Goal: Information Seeking & Learning: Learn about a topic

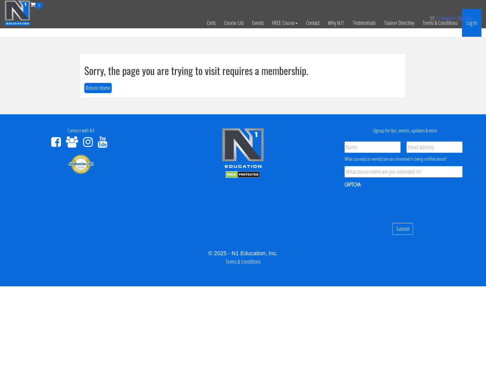
click at [474, 24] on link "Log In" at bounding box center [472, 23] width 20 height 28
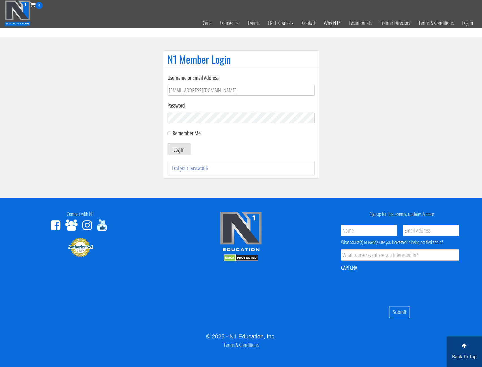
click at [168, 143] on button "Log In" at bounding box center [179, 149] width 23 height 12
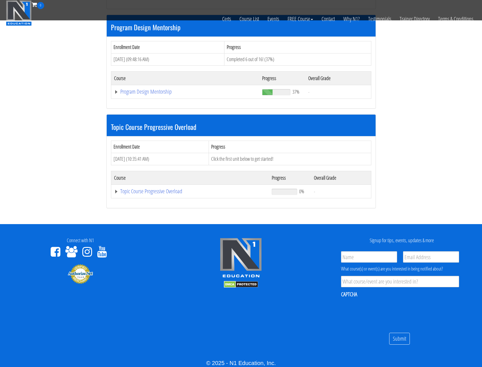
scroll to position [448, 0]
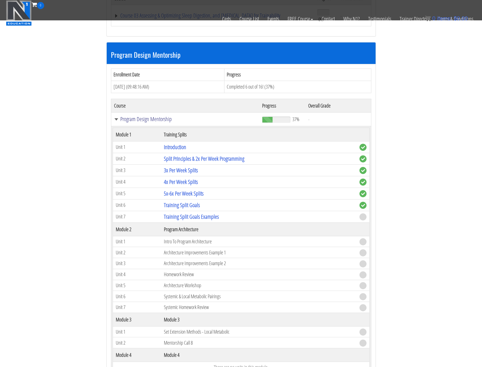
scroll to position [505, 0]
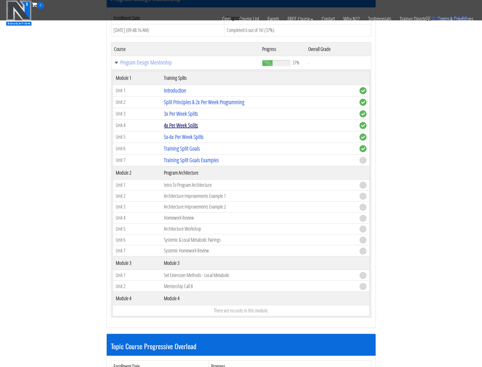
click at [184, 125] on link "4x Per Week Splits" at bounding box center [181, 125] width 34 height 8
click at [186, 115] on link "3x Per Week Splits" at bounding box center [181, 114] width 34 height 8
click at [186, 114] on link "3x Per Week Splits" at bounding box center [181, 114] width 34 height 8
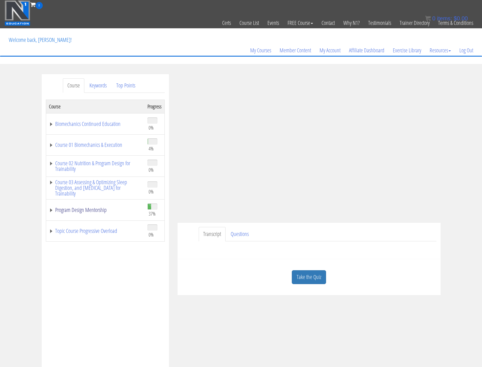
click at [52, 210] on link "Program Design Mentorship" at bounding box center [95, 210] width 93 height 6
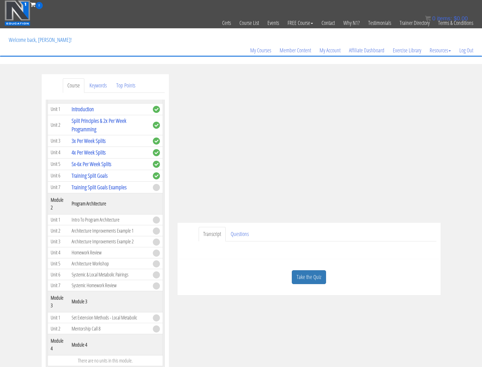
scroll to position [141, 0]
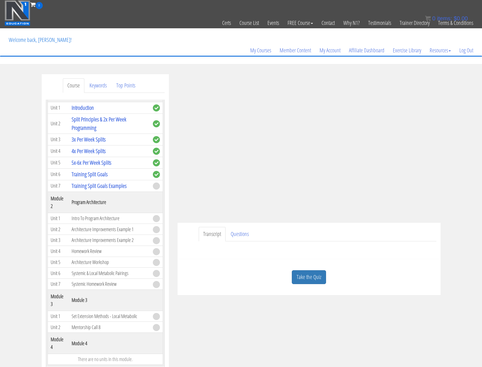
click at [275, 251] on div "Submit Questions HERE to be covered on the next live call." at bounding box center [309, 248] width 255 height 14
click at [279, 238] on ul "Transcript Questions" at bounding box center [318, 234] width 238 height 14
click at [284, 262] on div "Take the Quiz Quiz You have now completed this unit. « Previous Unit Next Unit »" at bounding box center [308, 277] width 263 height 36
click at [302, 233] on ul "Transcript Questions" at bounding box center [318, 234] width 238 height 14
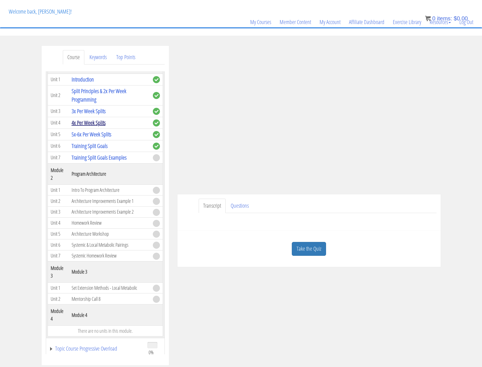
click at [95, 123] on link "4x Per Week Splits" at bounding box center [89, 123] width 34 height 8
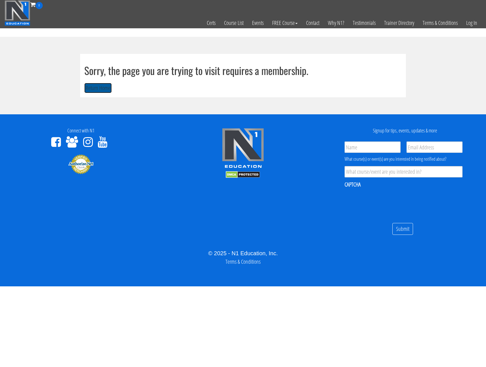
click at [94, 89] on button "Return Home" at bounding box center [97, 88] width 27 height 10
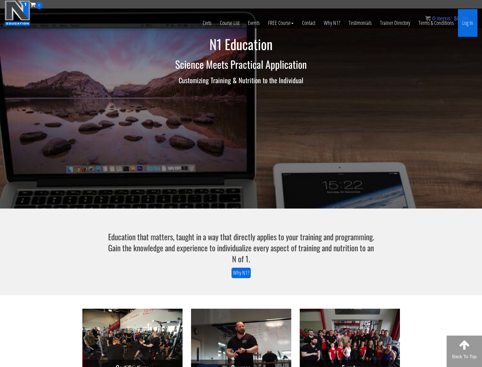
click at [470, 23] on link "Log In" at bounding box center [468, 23] width 20 height 28
click at [465, 26] on link "Log In" at bounding box center [468, 23] width 20 height 28
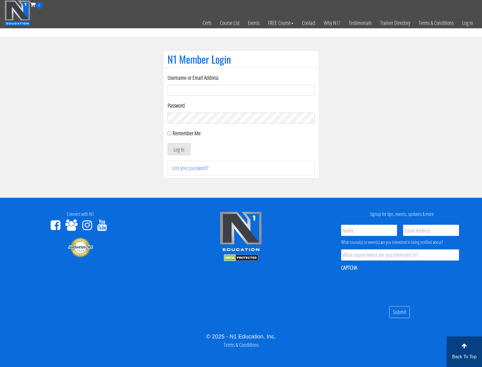
type input "bronsonleunghk@gmail.com"
click at [168, 143] on button "Log In" at bounding box center [179, 149] width 23 height 12
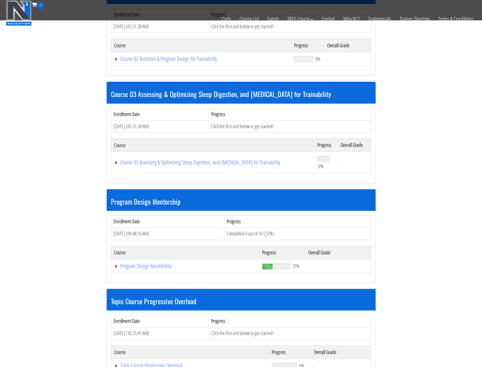
scroll to position [368, 0]
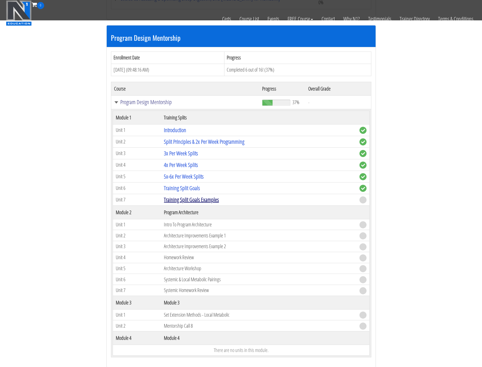
scroll to position [481, 0]
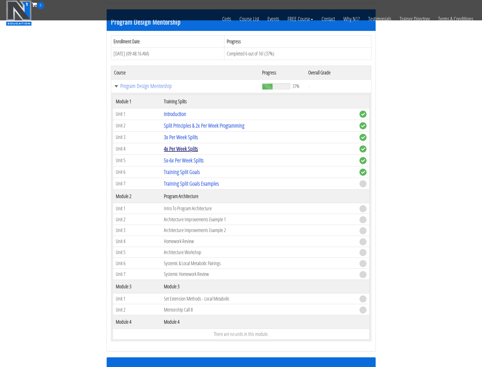
click at [178, 149] on link "4x Per Week Splits" at bounding box center [181, 149] width 34 height 8
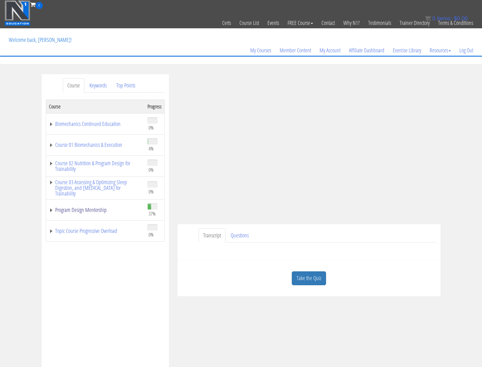
click at [51, 211] on link "Program Design Mentorship" at bounding box center [95, 210] width 93 height 6
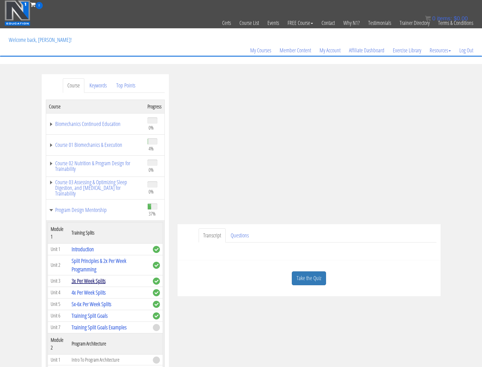
click at [86, 282] on link "3x Per Week Splits" at bounding box center [89, 281] width 34 height 8
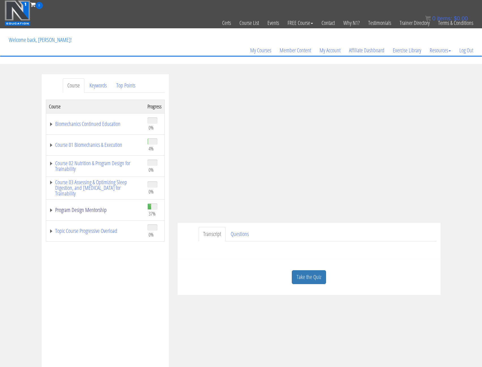
click at [52, 212] on link "Program Design Mentorship" at bounding box center [95, 210] width 93 height 6
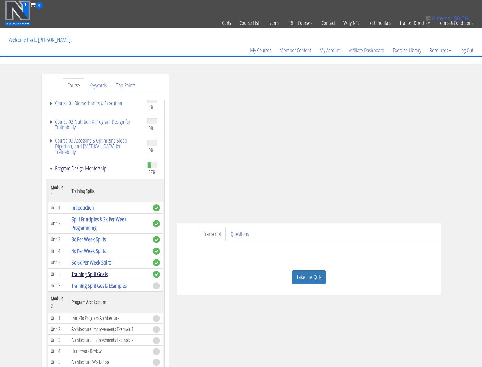
scroll to position [57, 0]
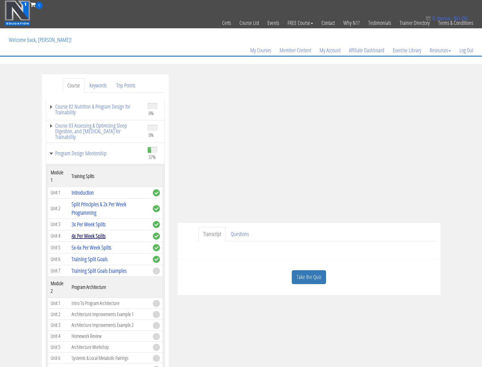
click at [90, 238] on link "4x Per Week Splits" at bounding box center [89, 236] width 34 height 8
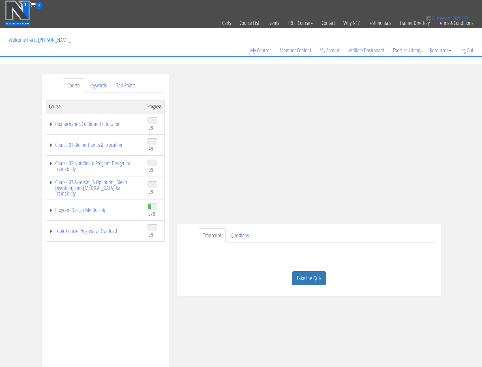
click at [281, 293] on div "Take the Quiz Quiz You have now completed this unit. « Previous Unit Next Unit »" at bounding box center [308, 278] width 263 height 36
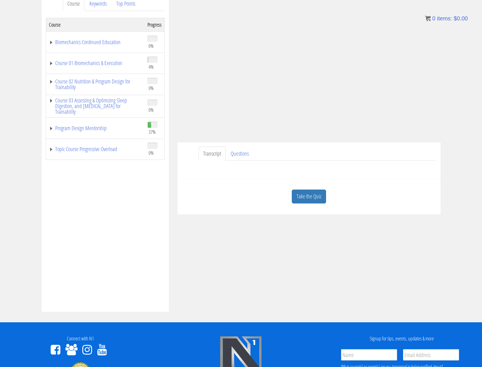
scroll to position [173, 0]
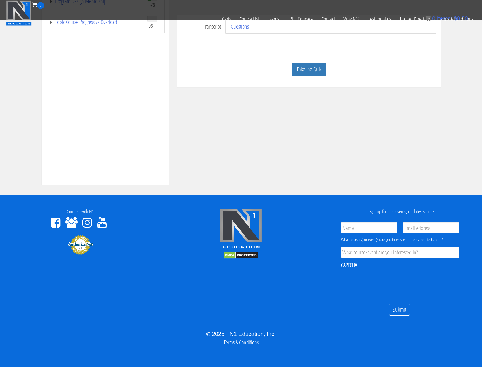
click at [281, 293] on footer "Connect with N1 Signup for tips, events, updates & more Name * Email * Product …" at bounding box center [241, 281] width 482 height 172
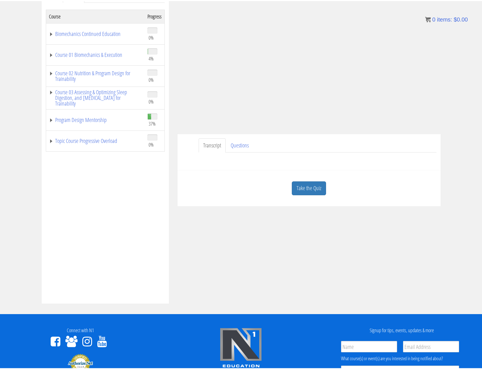
scroll to position [1, 0]
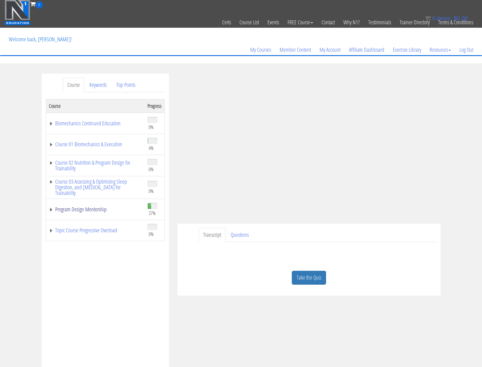
click at [51, 209] on link "Program Design Mentorship" at bounding box center [95, 210] width 93 height 6
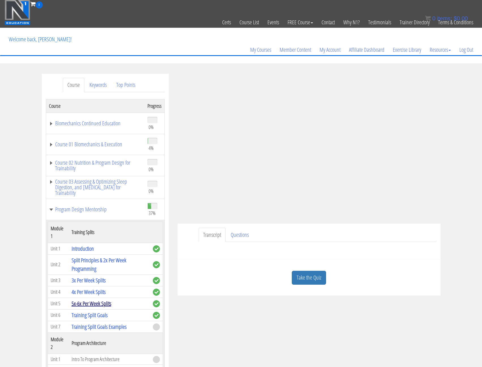
click at [83, 304] on link "5x-6x Per Week Splits" at bounding box center [92, 304] width 40 height 8
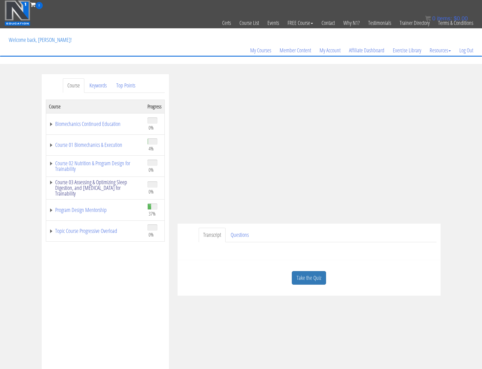
click at [53, 181] on link "Course 03 Assessing & Optimizing Sleep Digestion, and [MEDICAL_DATA] for Traina…" at bounding box center [95, 187] width 93 height 17
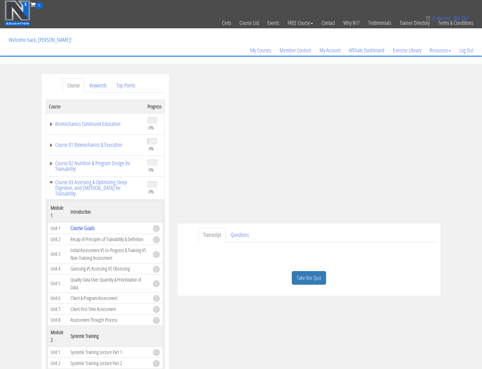
click at [81, 261] on td "Initial Assessment VS In-Progress & Training VS Non-Training Assessment" at bounding box center [109, 254] width 82 height 18
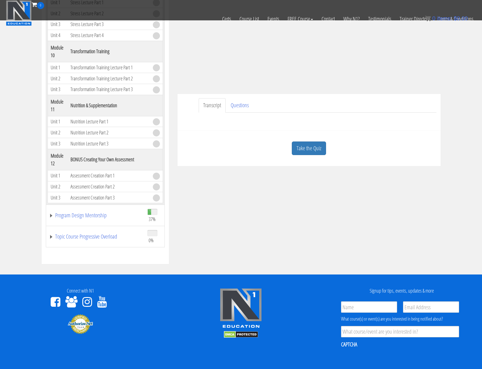
scroll to position [113, 0]
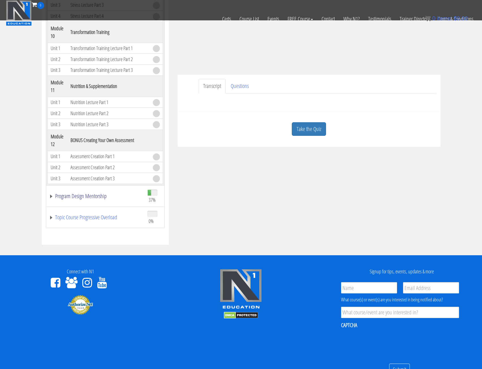
click at [49, 194] on link "Program Design Mentorship" at bounding box center [95, 196] width 93 height 6
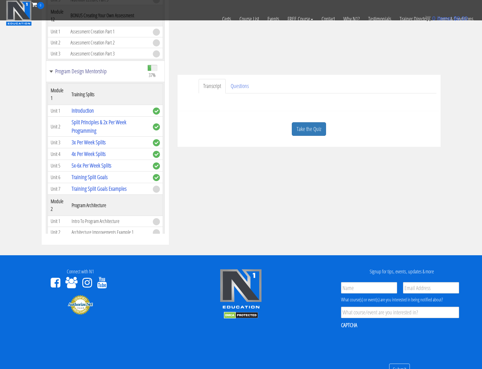
scroll to position [901, 0]
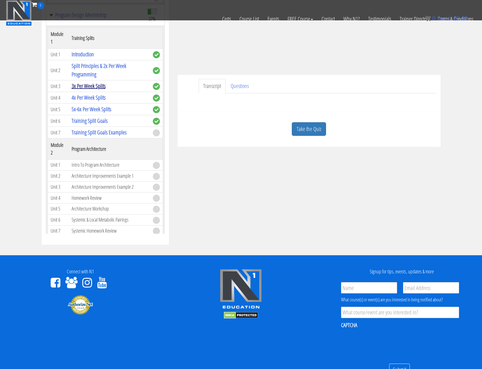
click at [89, 90] on link "3x Per Week Splits" at bounding box center [89, 86] width 34 height 8
click at [89, 101] on link "4x Per Week Splits" at bounding box center [89, 98] width 34 height 8
click at [88, 90] on link "3x Per Week Splits" at bounding box center [89, 86] width 34 height 8
click at [87, 101] on link "4x Per Week Splits" at bounding box center [89, 98] width 34 height 8
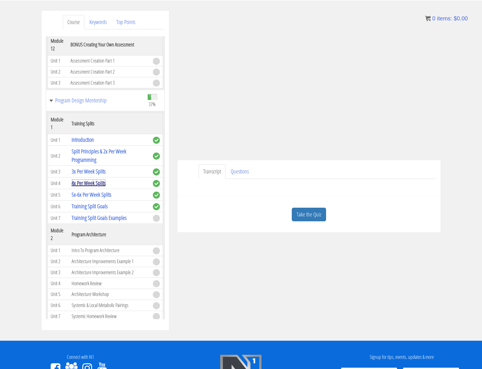
scroll to position [0, 0]
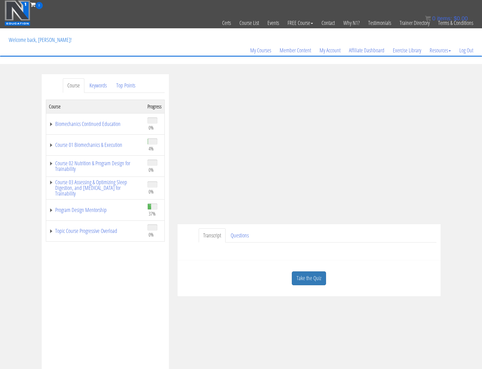
click at [48, 211] on td "Program Design Mentorship" at bounding box center [95, 209] width 99 height 21
click at [51, 211] on link "Program Design Mentorship" at bounding box center [95, 210] width 93 height 6
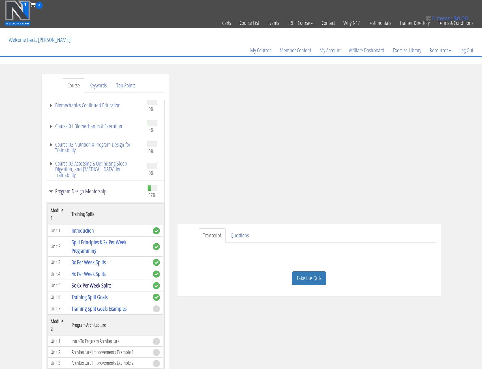
scroll to position [28, 0]
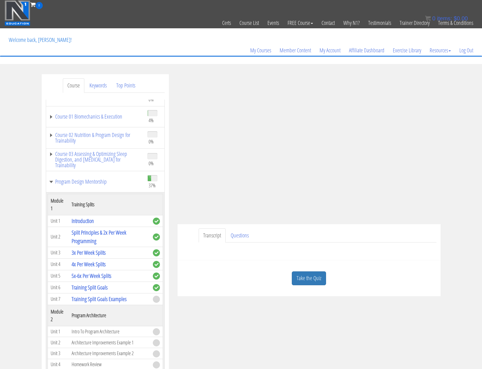
click at [344, 239] on ul "Transcript Questions" at bounding box center [318, 235] width 238 height 14
click at [352, 231] on ul "Transcript Questions" at bounding box center [318, 235] width 238 height 14
click at [83, 253] on link "3x Per Week Splits" at bounding box center [89, 253] width 34 height 8
